Goal: Task Accomplishment & Management: Manage account settings

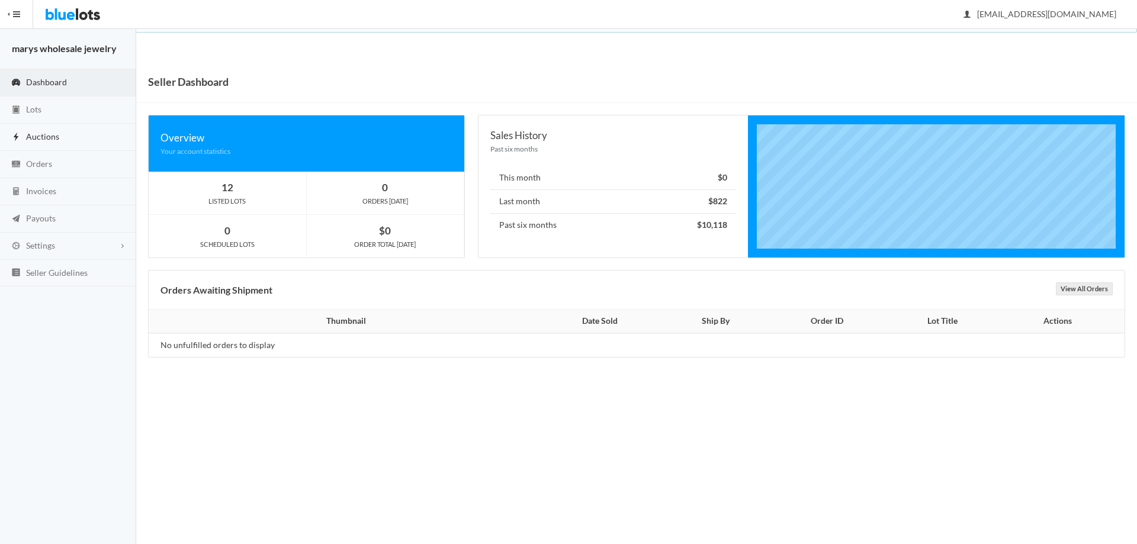
click at [43, 137] on span "Auctions" at bounding box center [42, 136] width 33 height 10
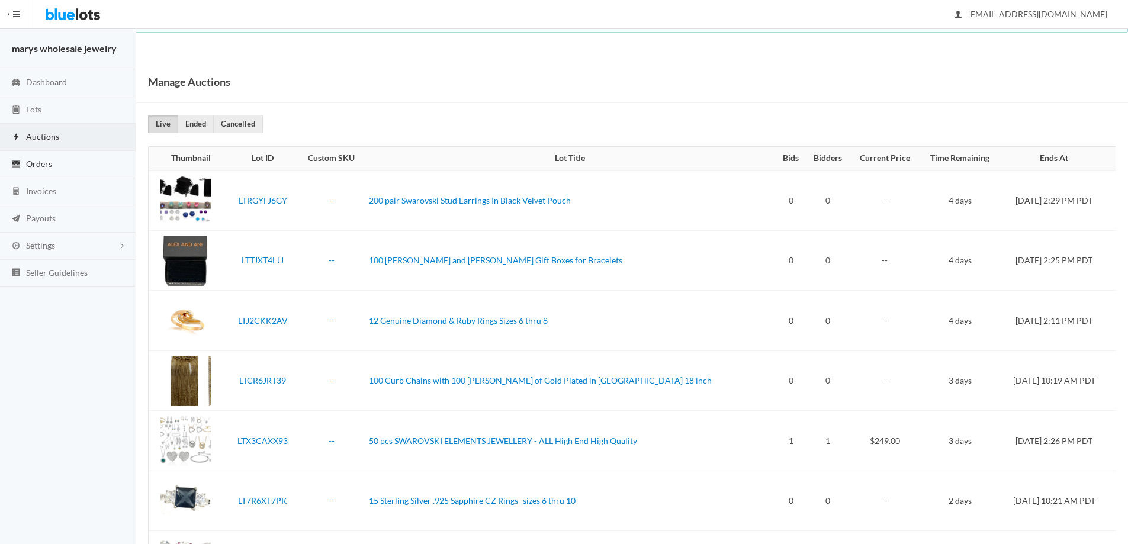
click at [71, 164] on link "Orders" at bounding box center [68, 164] width 136 height 27
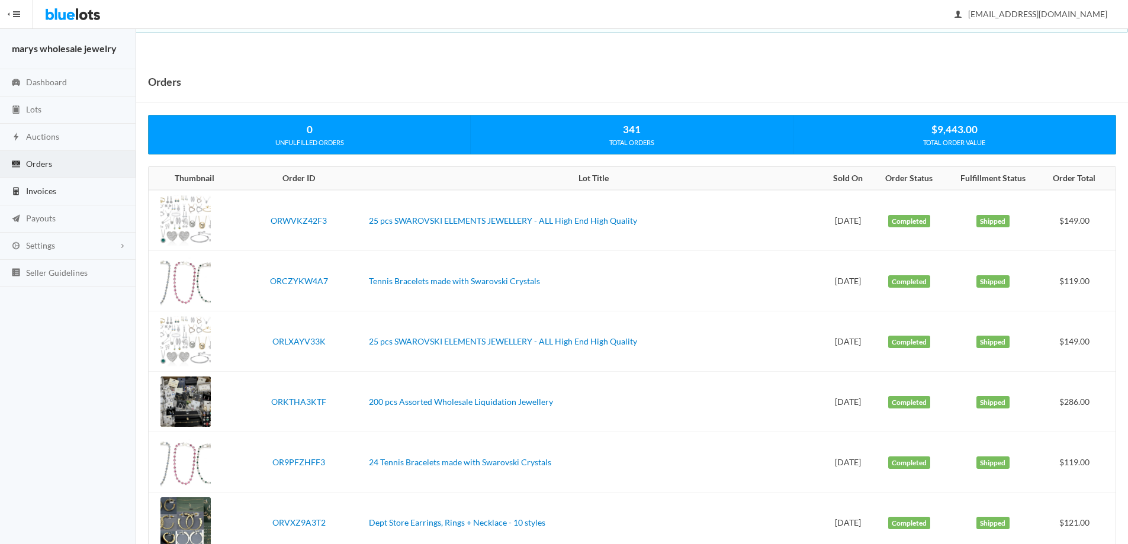
click at [41, 191] on span "Invoices" at bounding box center [41, 191] width 30 height 10
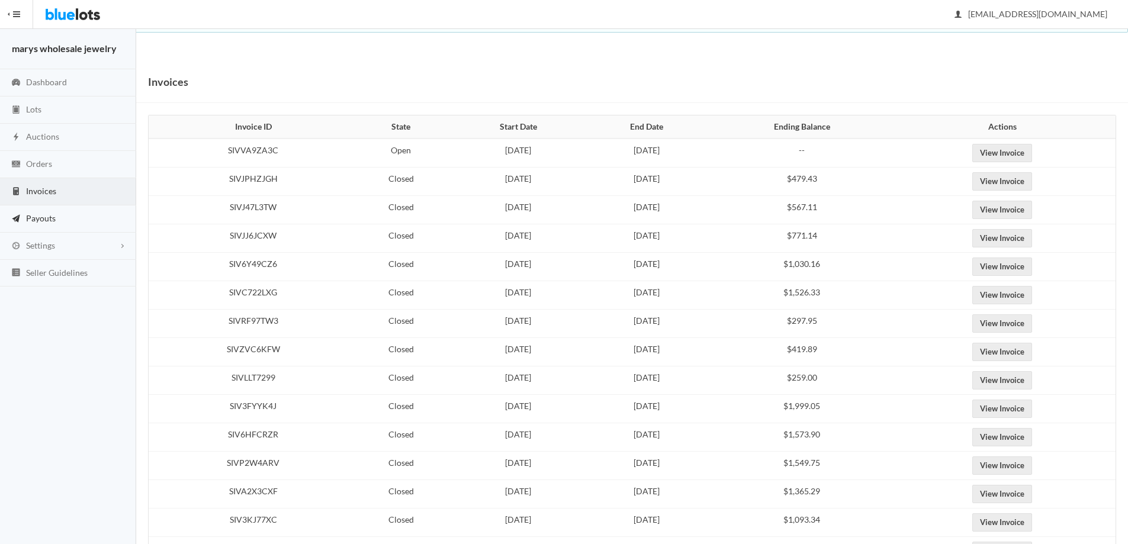
click at [53, 221] on span "Payouts" at bounding box center [41, 218] width 30 height 10
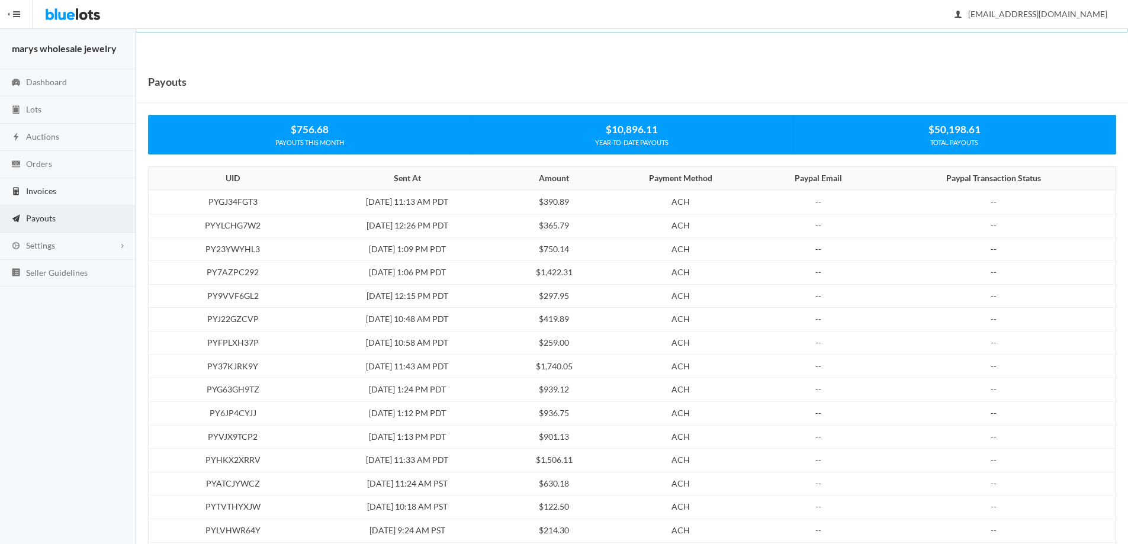
click at [43, 191] on span "Invoices" at bounding box center [41, 191] width 30 height 10
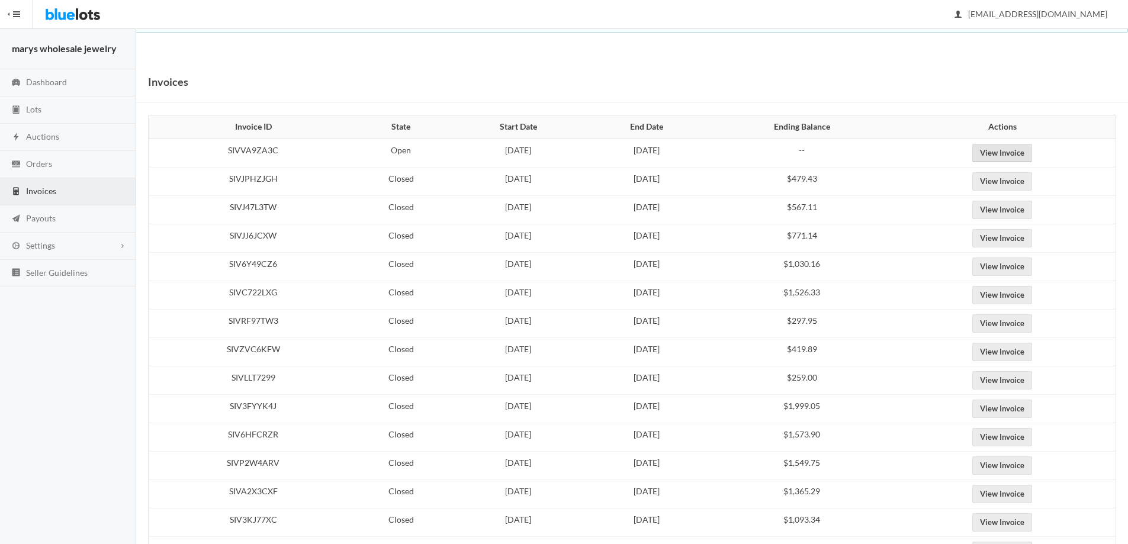
click at [1008, 156] on link "View Invoice" at bounding box center [1002, 153] width 60 height 18
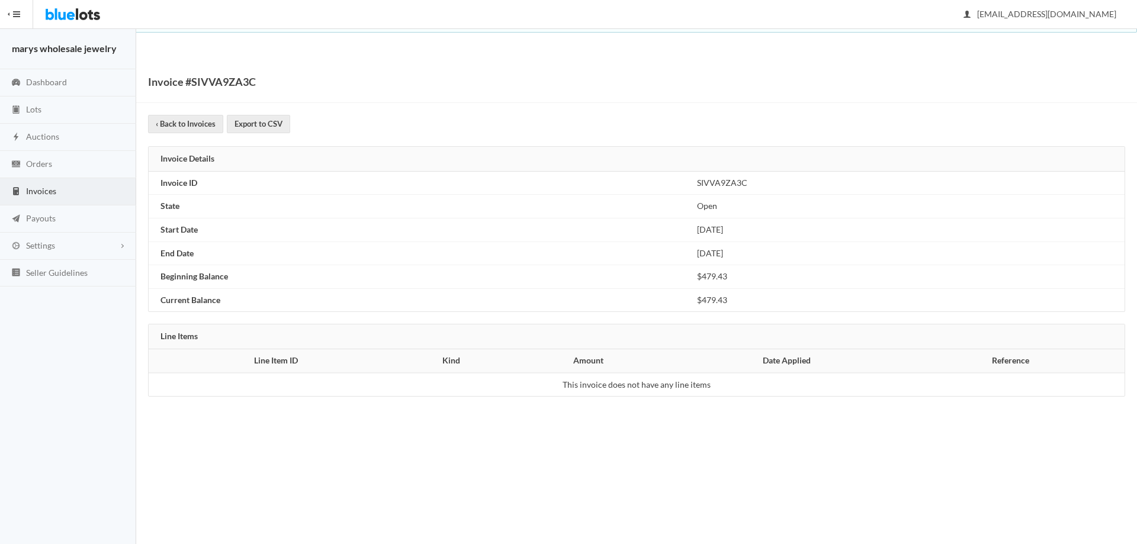
click at [45, 194] on span "Invoices" at bounding box center [41, 191] width 30 height 10
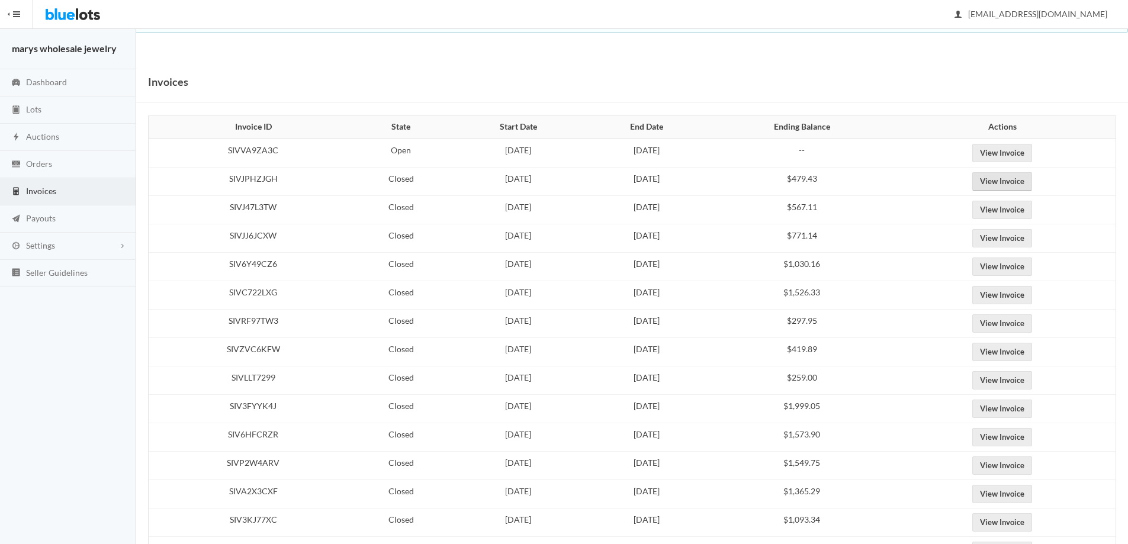
click at [1032, 187] on link "View Invoice" at bounding box center [1002, 181] width 60 height 18
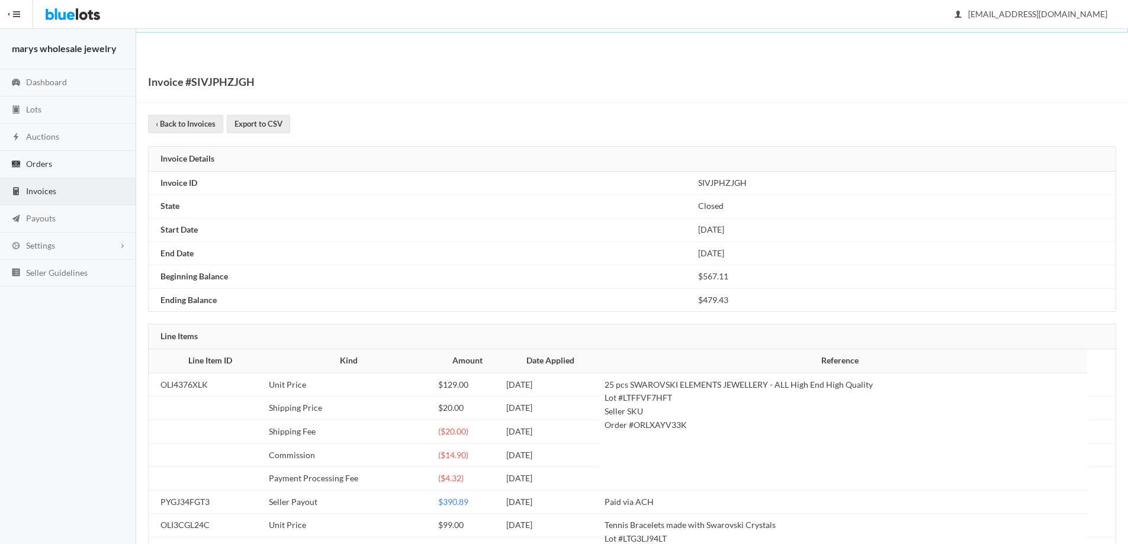
click at [57, 158] on link "Orders" at bounding box center [68, 164] width 136 height 27
